Goal: Information Seeking & Learning: Learn about a topic

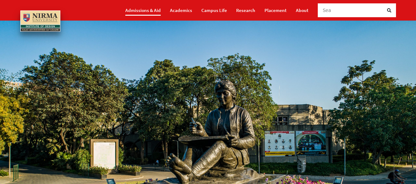
click at [140, 13] on link "Admissions & Aid" at bounding box center [142, 10] width 35 height 11
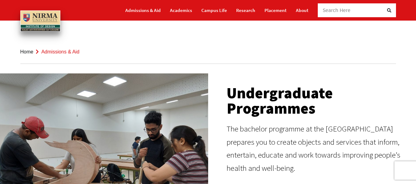
scroll to position [92, 0]
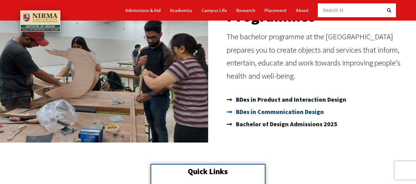
click at [257, 111] on span "BDes in Communication Design" at bounding box center [279, 112] width 90 height 12
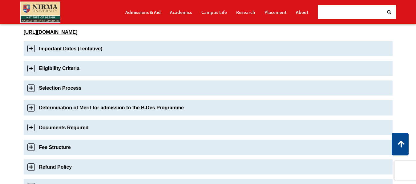
scroll to position [277, 0]
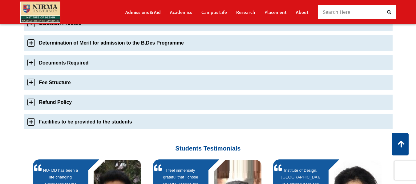
click at [26, 82] on link "Fee Structure" at bounding box center [208, 82] width 369 height 15
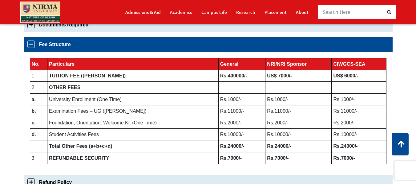
scroll to position [377, 0]
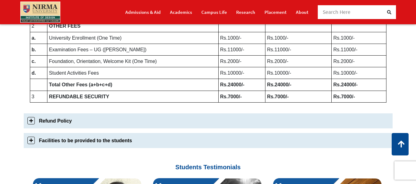
click at [271, 124] on link "Refund Policy" at bounding box center [208, 121] width 369 height 15
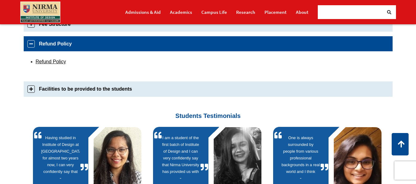
scroll to position [335, 0]
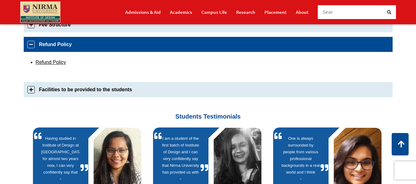
click at [134, 93] on link "Facilities to be provided to the students" at bounding box center [208, 89] width 369 height 15
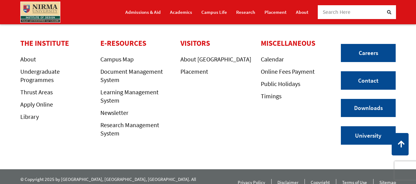
scroll to position [601, 0]
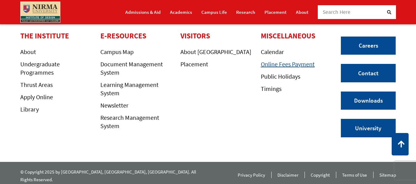
click at [279, 62] on link "Online Fees Payment" at bounding box center [288, 64] width 54 height 8
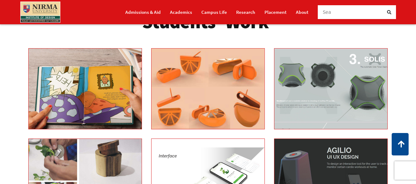
scroll to position [954, 0]
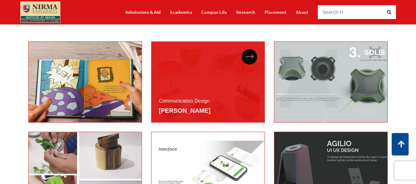
click at [214, 123] on div "Communication Design [PERSON_NAME]" at bounding box center [208, 82] width 114 height 81
click at [184, 79] on div "Communication Design [PERSON_NAME]" at bounding box center [208, 82] width 114 height 81
click at [250, 59] on icon at bounding box center [249, 57] width 8 height 4
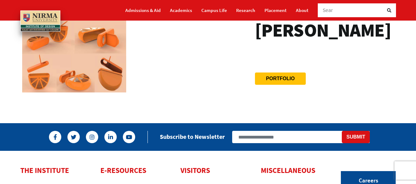
scroll to position [92, 0]
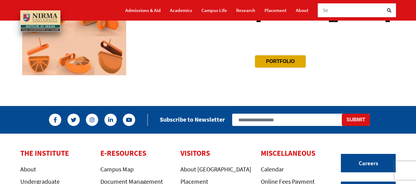
click at [284, 62] on btn "Portfolio" at bounding box center [280, 61] width 51 height 12
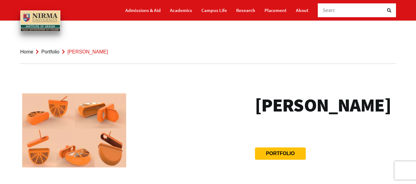
scroll to position [62, 0]
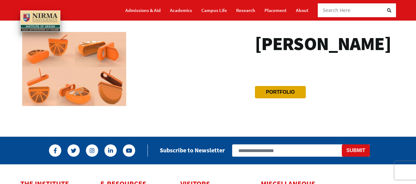
click at [278, 90] on link "Portfolio" at bounding box center [280, 92] width 29 height 5
